Goal: Task Accomplishment & Management: Complete application form

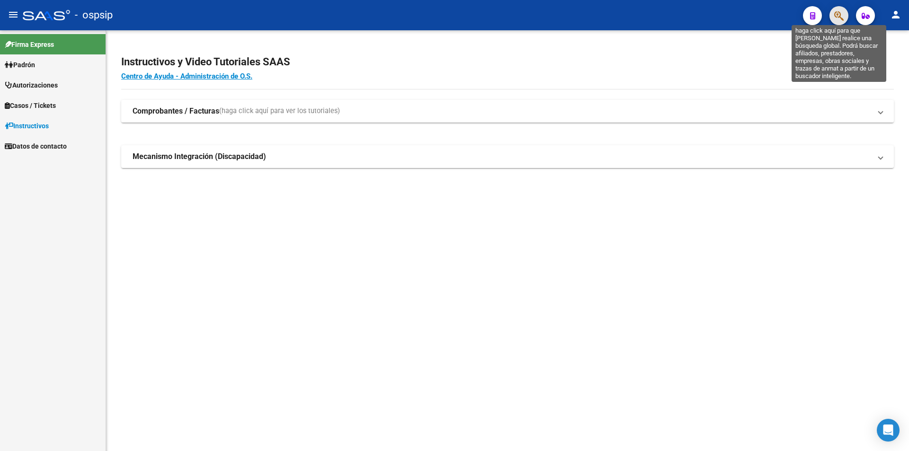
click at [839, 16] on icon "button" at bounding box center [838, 15] width 9 height 11
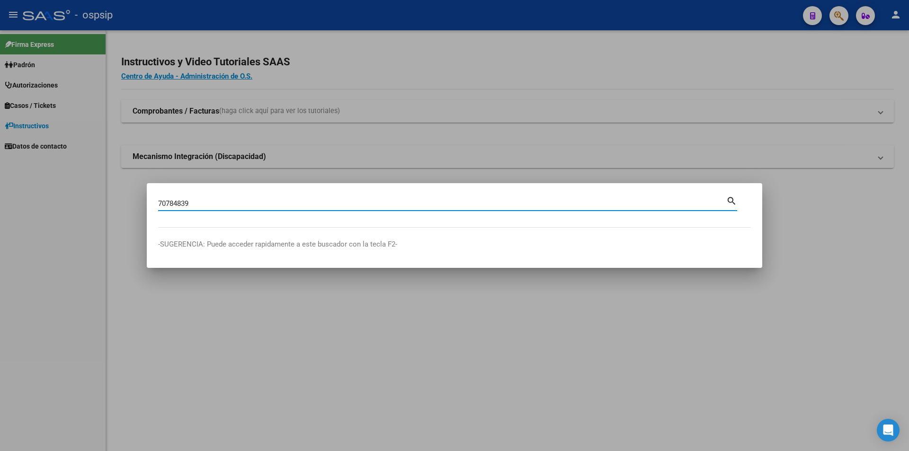
type input "70784839"
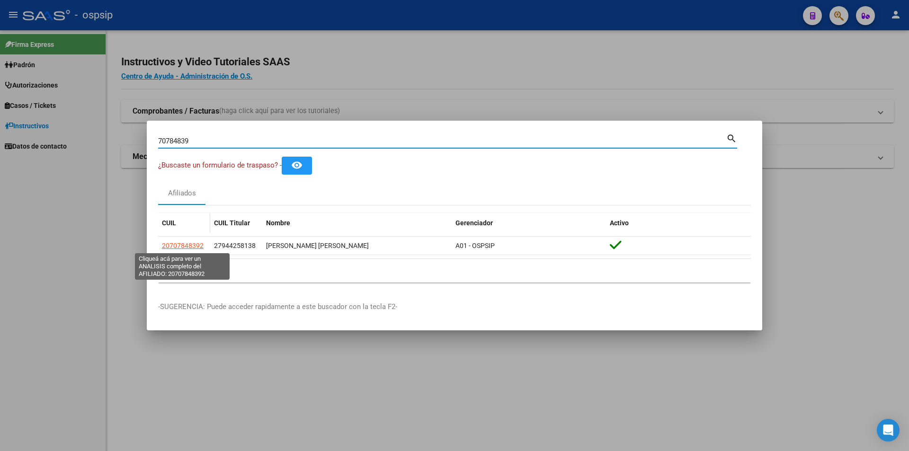
click at [190, 242] on span "20707848392" at bounding box center [183, 246] width 42 height 8
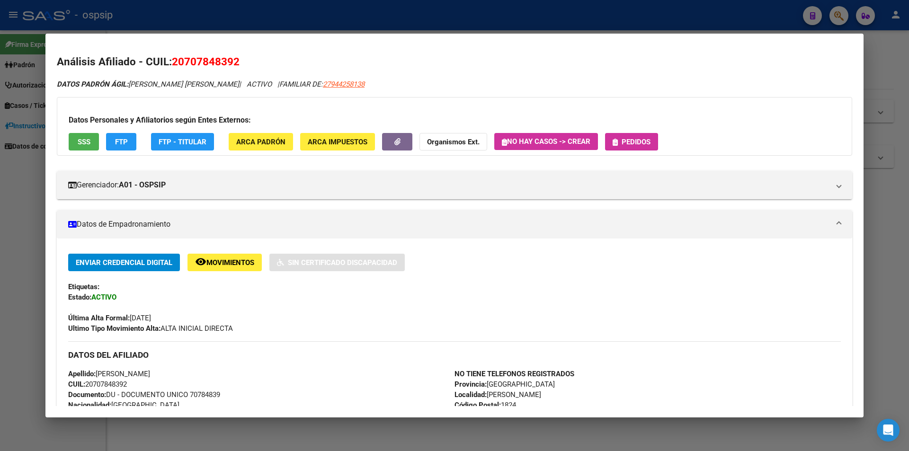
click at [636, 143] on span "Pedidos" at bounding box center [636, 142] width 29 height 9
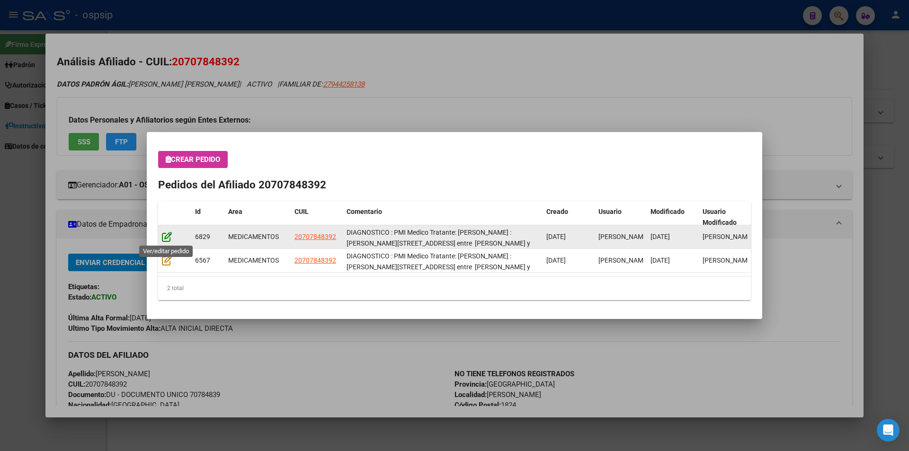
click at [167, 235] on icon at bounding box center [167, 236] width 10 height 10
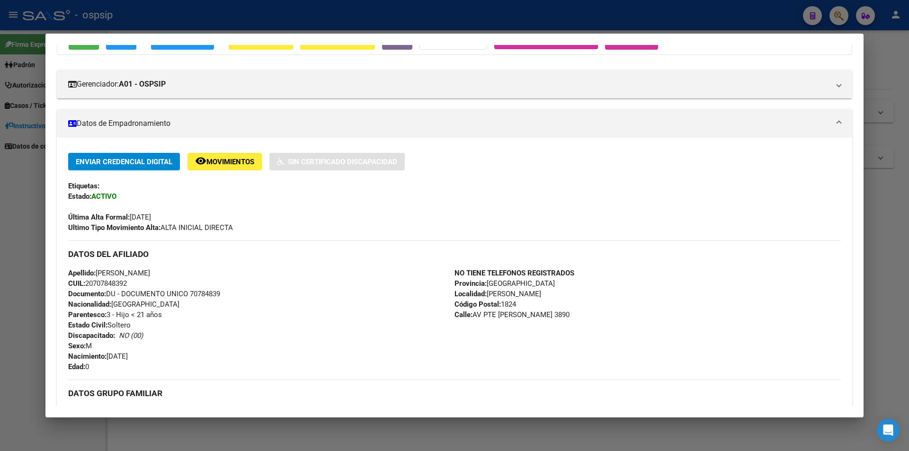
scroll to position [142, 0]
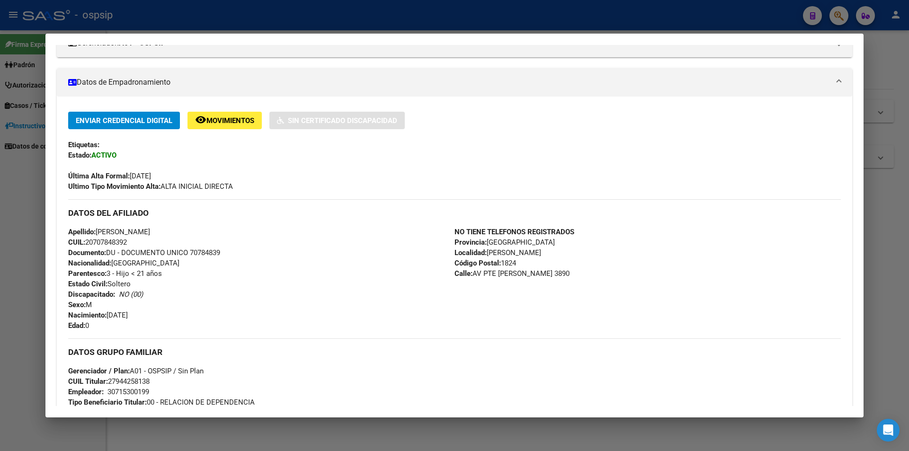
drag, startPoint x: 97, startPoint y: 229, endPoint x: 202, endPoint y: 232, distance: 105.2
click at [202, 232] on div "Apellido: [PERSON_NAME]: 20707848392 Documento: DU - DOCUMENTO UNICO 70784839 N…" at bounding box center [261, 279] width 386 height 104
copy span "[PERSON_NAME]"
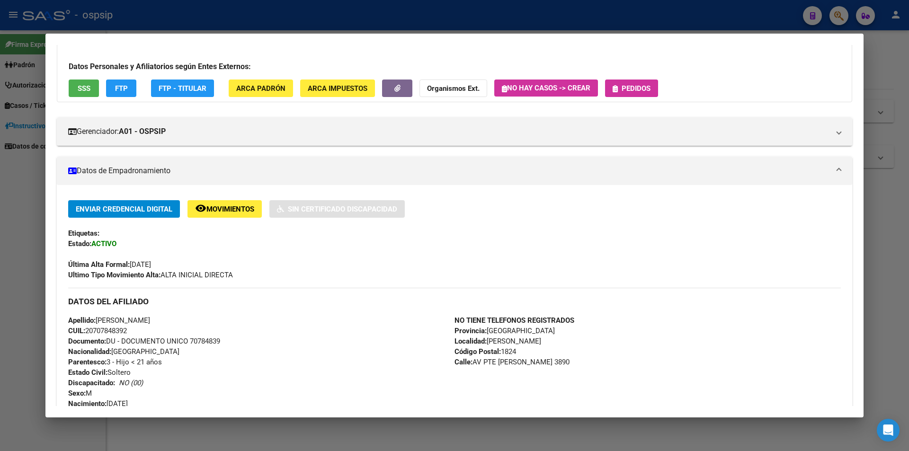
scroll to position [0, 0]
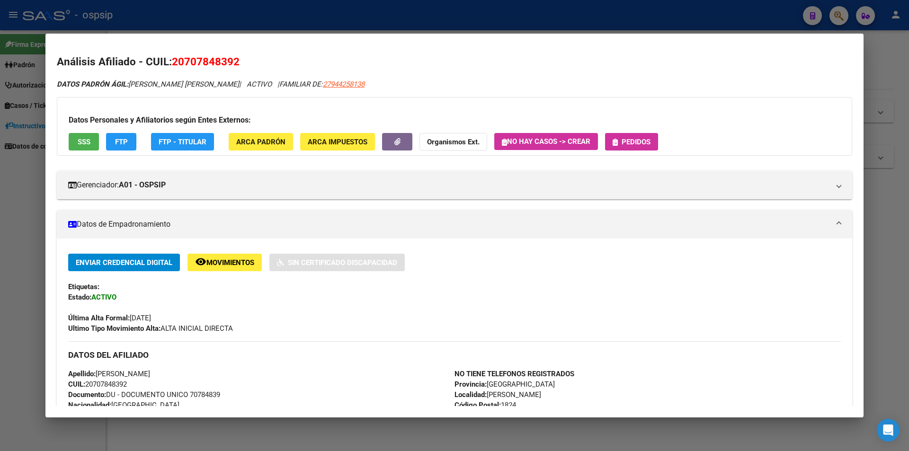
click at [631, 147] on button "Pedidos" at bounding box center [631, 142] width 53 height 18
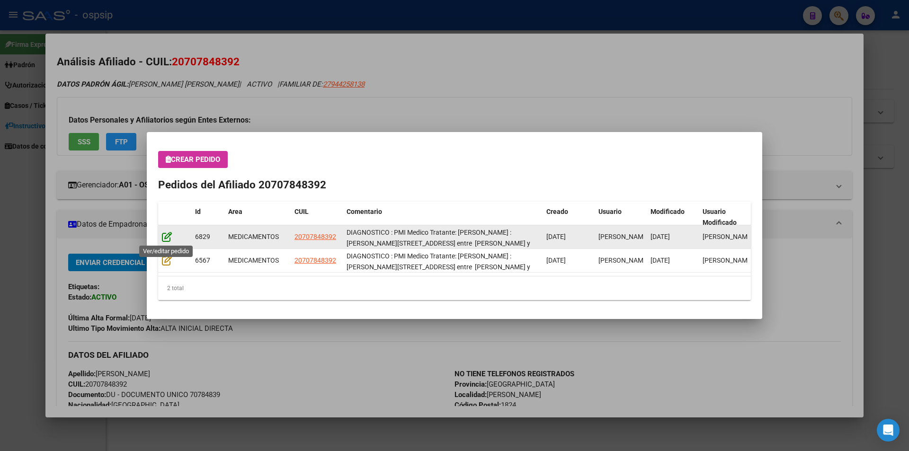
click at [166, 239] on icon at bounding box center [167, 236] width 10 height 10
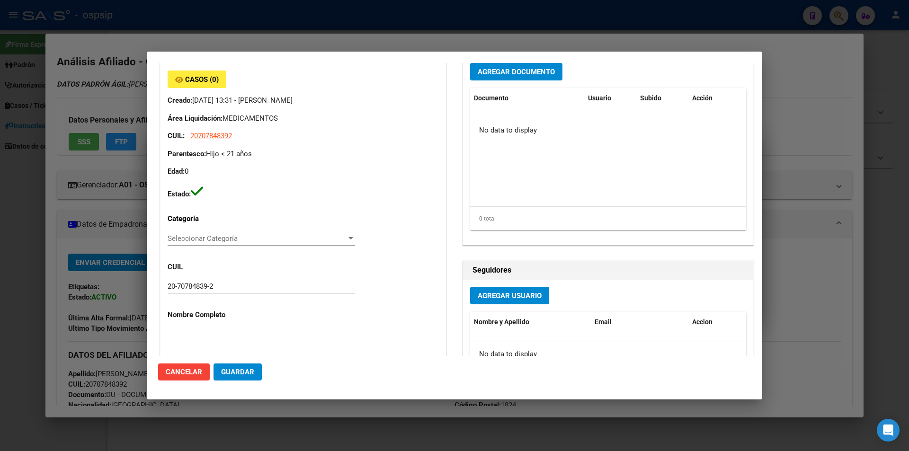
scroll to position [189, 0]
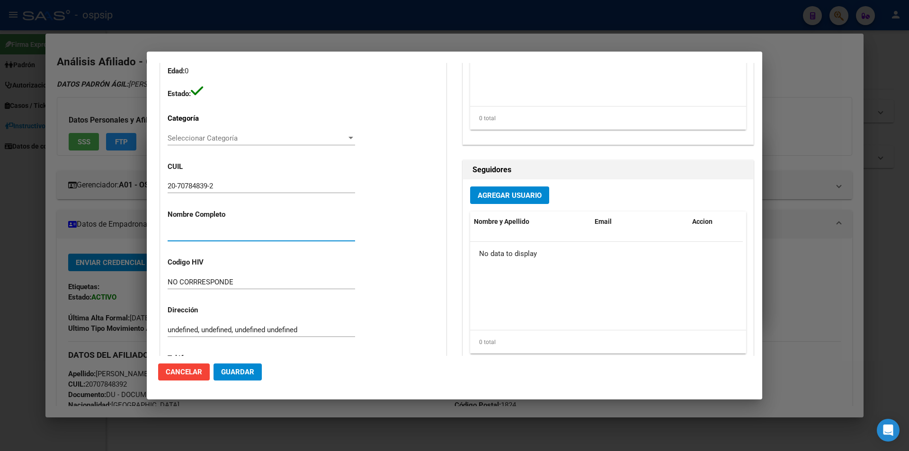
paste input "[PERSON_NAME]"
click at [171, 230] on input "[PERSON_NAME]" at bounding box center [261, 234] width 187 height 9
type input "[PERSON_NAME]"
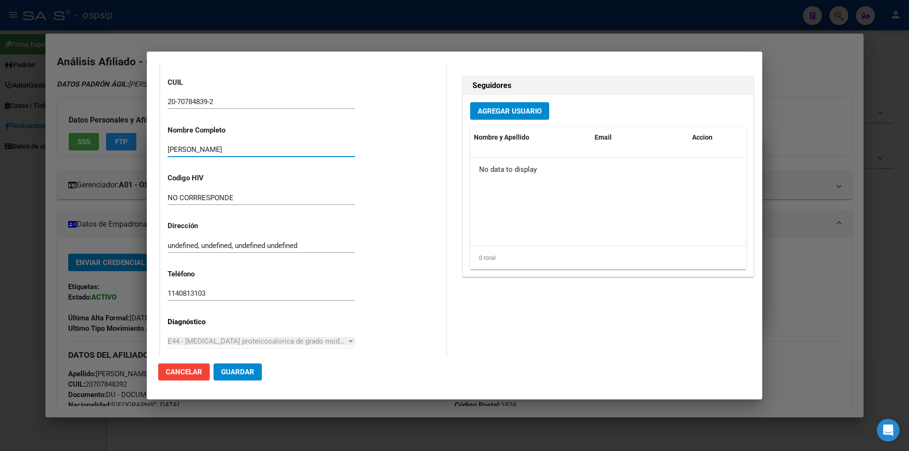
scroll to position [0, 0]
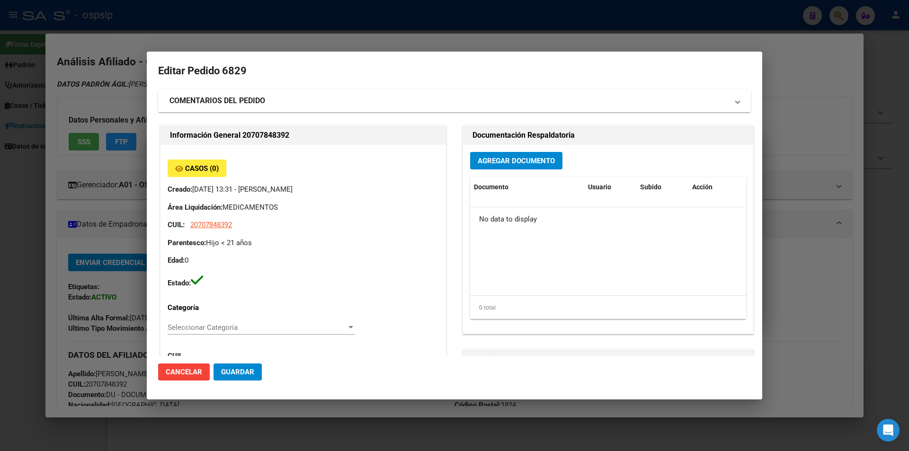
click at [499, 168] on button "Agregar Documento" at bounding box center [516, 161] width 92 height 18
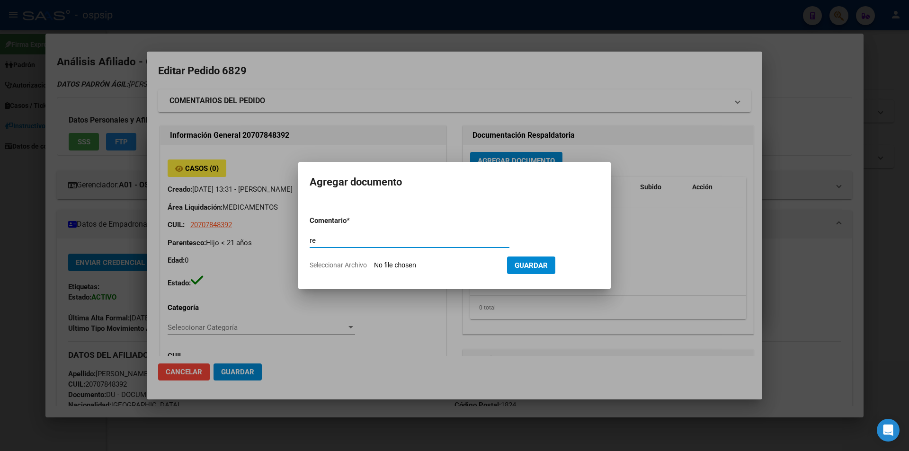
type input "r"
type input "RECETA"
click at [456, 260] on form "Comentario * RECETA Comentario Seleccionar Archivo Guardar" at bounding box center [455, 242] width 290 height 69
click at [458, 263] on input "Seleccionar Archivo" at bounding box center [436, 265] width 125 height 9
type input "C:\fakepath\IMG_0828 (1).jpeg"
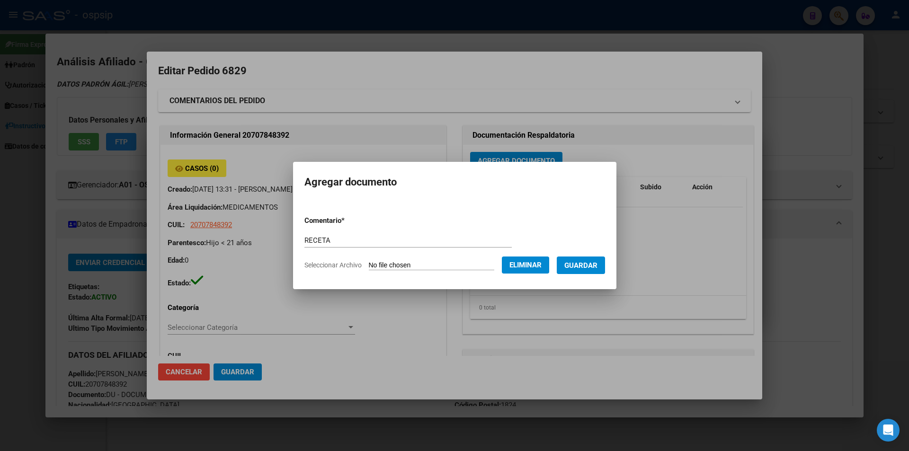
click at [594, 272] on button "Guardar" at bounding box center [581, 266] width 48 height 18
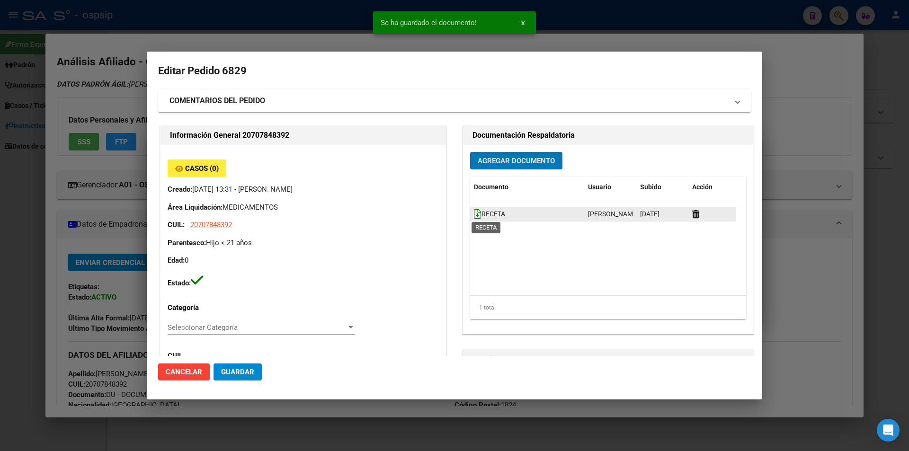
click at [474, 217] on icon at bounding box center [478, 214] width 8 height 10
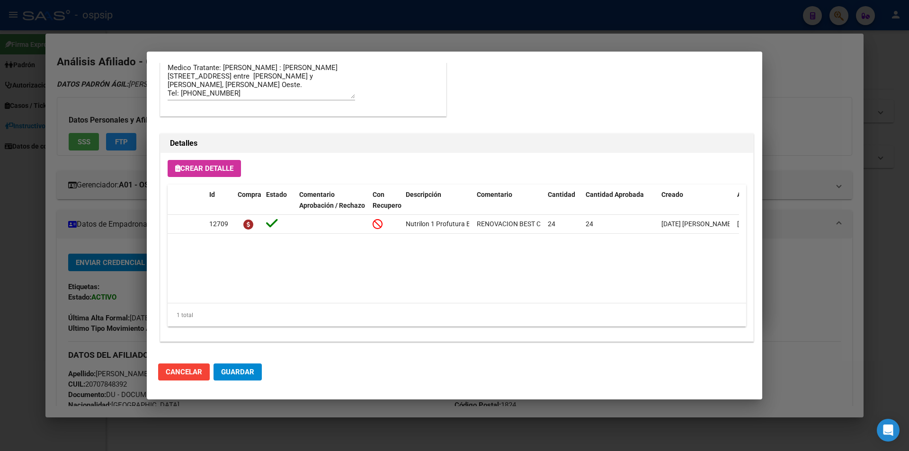
scroll to position [605, 0]
click at [246, 372] on span "Guardar" at bounding box center [237, 372] width 33 height 9
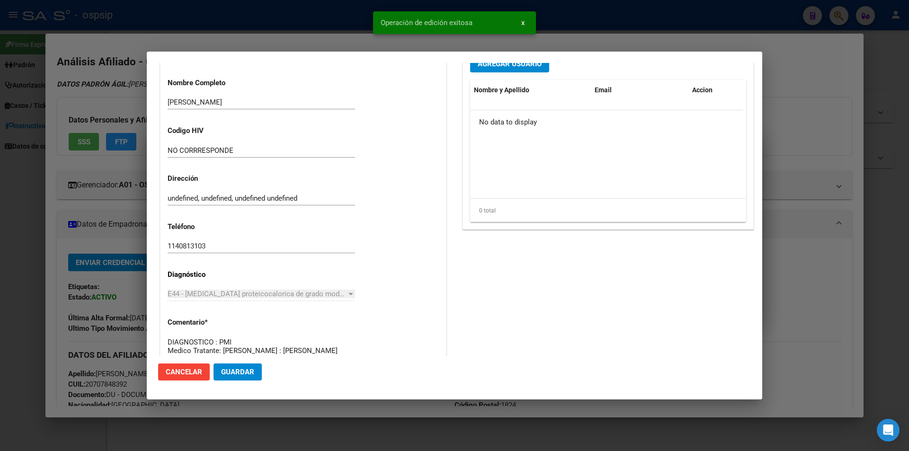
scroll to position [132, 0]
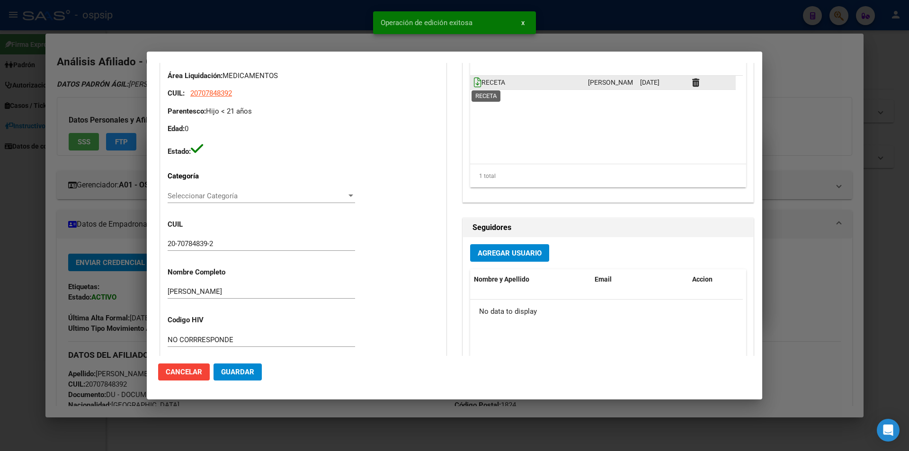
click at [474, 80] on icon at bounding box center [478, 82] width 8 height 10
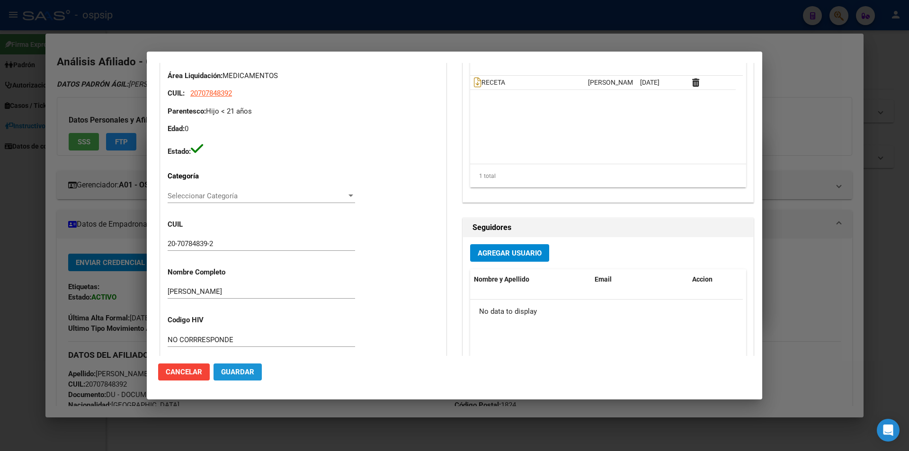
click at [239, 370] on span "Guardar" at bounding box center [237, 372] width 33 height 9
click at [235, 372] on span "Guardar" at bounding box center [237, 372] width 33 height 9
